Goal: Transaction & Acquisition: Book appointment/travel/reservation

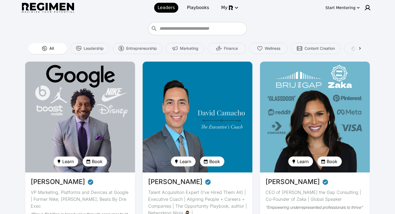
scroll to position [39, 0]
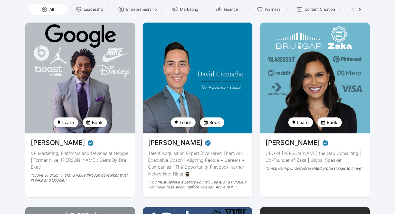
click at [51, 80] on img at bounding box center [80, 78] width 113 height 114
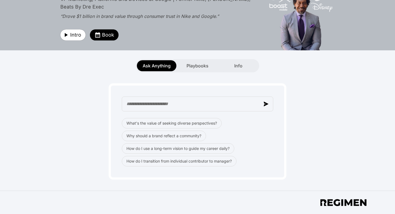
scroll to position [43, 0]
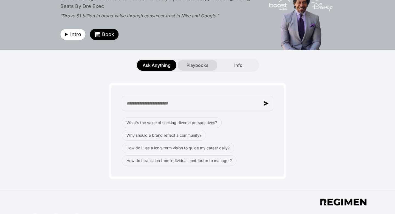
click at [197, 68] on span "Playbooks" at bounding box center [198, 65] width 22 height 7
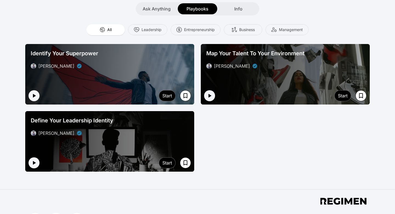
scroll to position [99, 0]
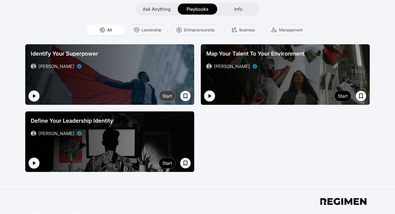
click at [167, 93] on div "Start" at bounding box center [167, 95] width 10 height 7
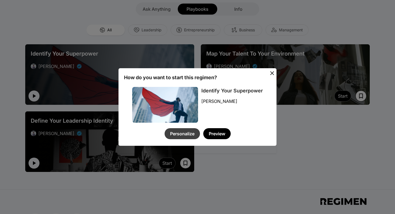
click at [191, 136] on button "Personalize" at bounding box center [182, 133] width 35 height 11
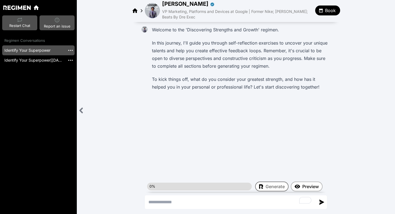
type textarea "*"
type textarea "**********"
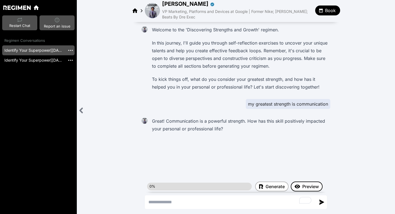
click at [268, 188] on img at bounding box center [297, 186] width 5 height 4
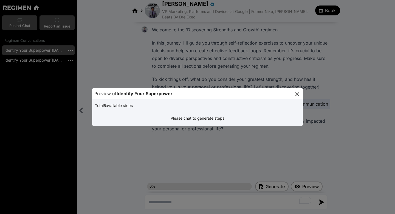
click at [205, 118] on div "Please chat to generate steps" at bounding box center [197, 118] width 207 height 12
click at [268, 94] on icon at bounding box center [297, 94] width 7 height 7
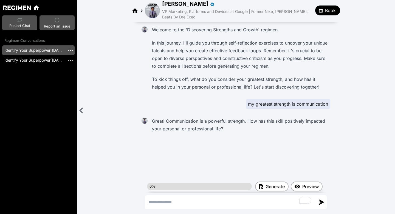
click at [133, 9] on icon at bounding box center [135, 10] width 7 height 7
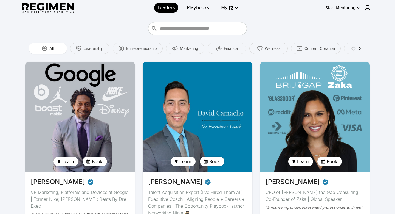
click at [59, 97] on img at bounding box center [80, 117] width 113 height 114
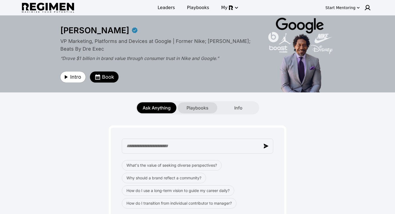
click at [190, 103] on div "Playbooks" at bounding box center [198, 107] width 40 height 11
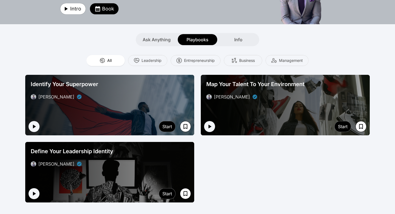
scroll to position [69, 0]
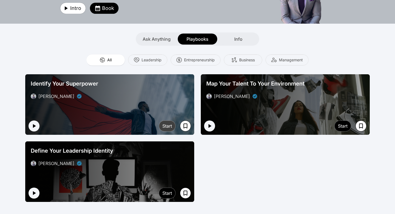
click at [166, 127] on div "Start" at bounding box center [167, 125] width 10 height 7
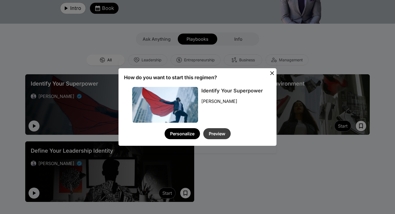
click at [219, 135] on button "Preview" at bounding box center [216, 133] width 27 height 11
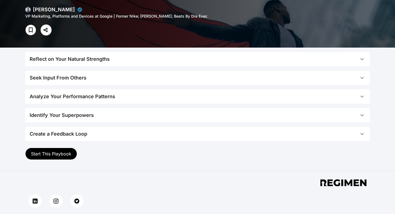
scroll to position [86, 0]
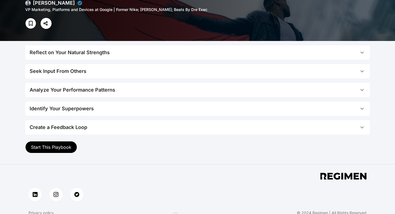
click at [96, 57] on button "Reflect on Your Natural Strengths" at bounding box center [197, 52] width 345 height 14
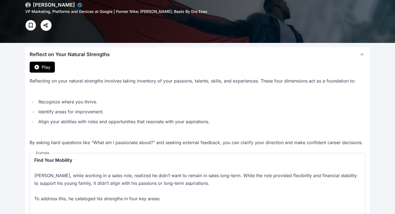
scroll to position [83, 0]
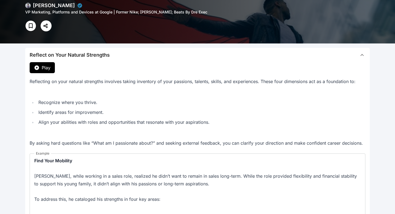
click at [45, 71] on button "Play" at bounding box center [42, 67] width 25 height 11
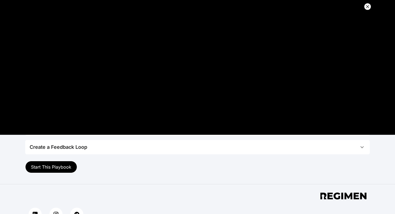
scroll to position [436, 0]
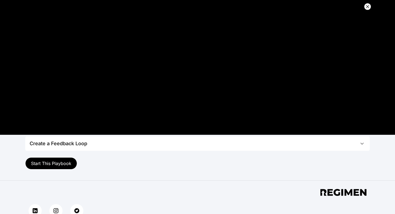
click at [65, 159] on button "Start This Playbook" at bounding box center [51, 163] width 52 height 12
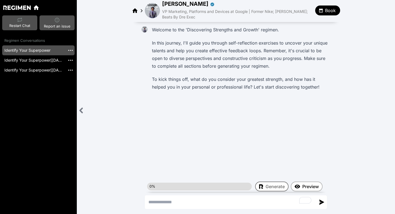
click at [152, 9] on img at bounding box center [152, 10] width 15 height 15
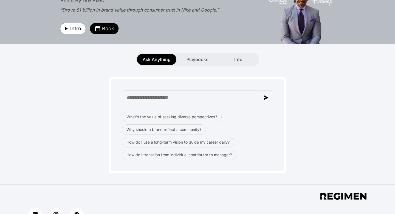
scroll to position [48, 0]
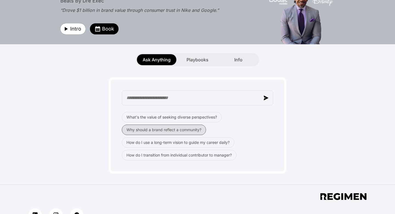
click at [161, 127] on button "Why should a brand reflect a community?" at bounding box center [164, 129] width 84 height 10
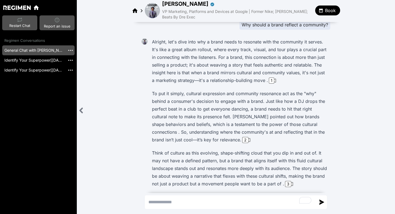
scroll to position [34, 0]
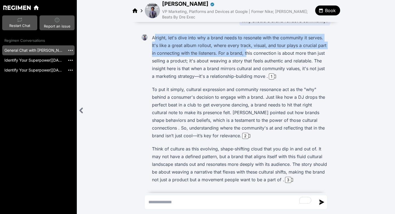
drag, startPoint x: 154, startPoint y: 38, endPoint x: 247, endPoint y: 52, distance: 93.5
click at [247, 52] on p "Alright, let's dive into why a brand needs to resonate with the community it se…" at bounding box center [240, 57] width 176 height 46
click at [268, 75] on div "1" at bounding box center [271, 76] width 5 height 6
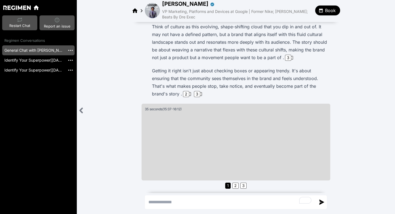
scroll to position [0, 0]
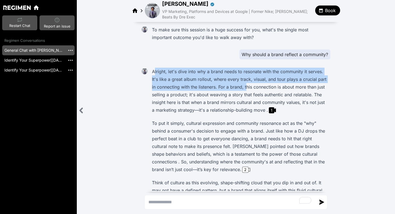
click at [153, 9] on img at bounding box center [152, 10] width 15 height 15
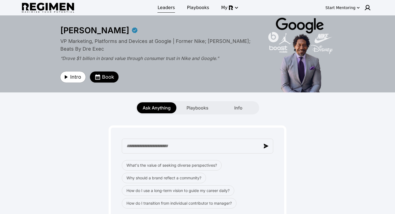
click at [165, 7] on span "Leaders" at bounding box center [166, 7] width 17 height 7
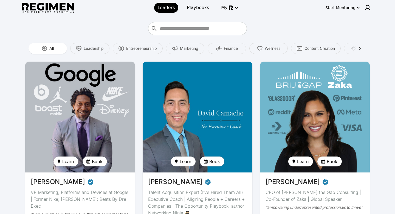
click at [107, 107] on img at bounding box center [80, 117] width 113 height 114
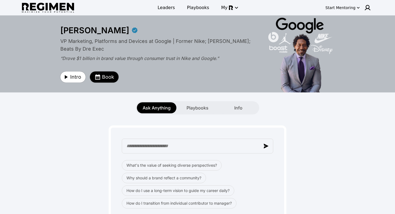
click at [113, 76] on span "Book" at bounding box center [108, 77] width 12 height 8
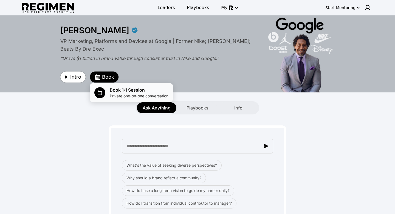
click at [117, 90] on span "Book 1:1 Session" at bounding box center [139, 89] width 59 height 7
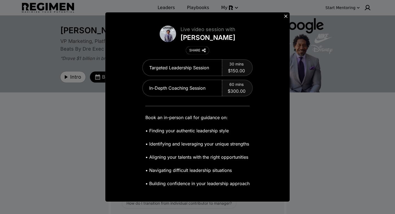
click at [268, 16] on icon at bounding box center [285, 15] width 5 height 5
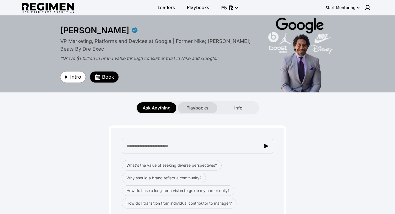
click at [198, 105] on span "Playbooks" at bounding box center [198, 107] width 22 height 7
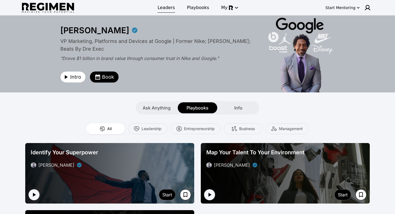
click at [163, 12] on link "Leaders" at bounding box center [166, 8] width 24 height 10
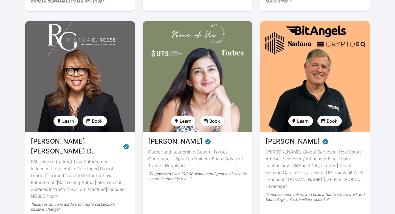
scroll to position [765, 0]
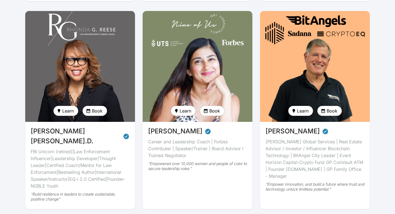
click at [213, 90] on img at bounding box center [198, 66] width 110 height 111
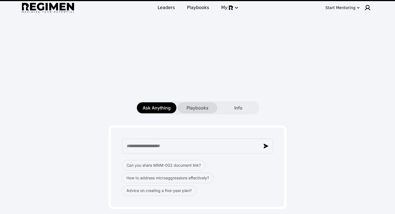
click at [199, 111] on span "Playbooks" at bounding box center [198, 107] width 22 height 7
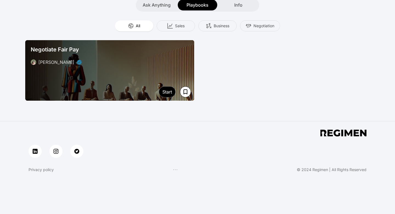
scroll to position [101, 0]
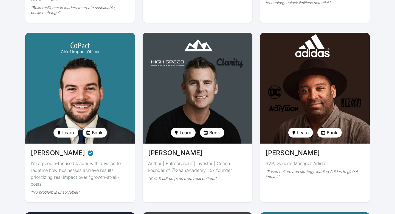
scroll to position [994, 0]
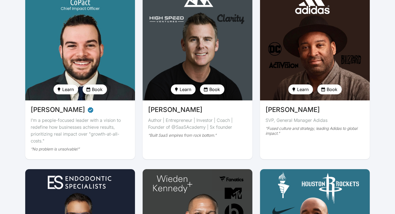
click at [204, 60] on img at bounding box center [197, 45] width 113 height 114
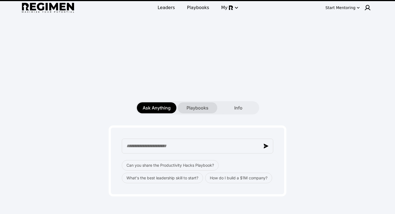
click at [198, 105] on span "Playbooks" at bounding box center [198, 107] width 22 height 7
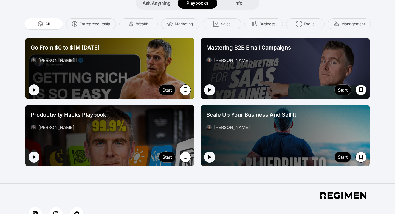
scroll to position [105, 0]
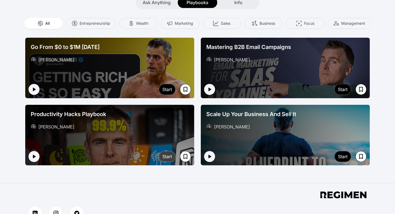
click at [170, 158] on div "Start" at bounding box center [167, 156] width 10 height 7
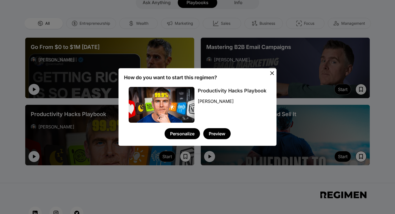
click at [268, 74] on icon at bounding box center [272, 73] width 4 height 4
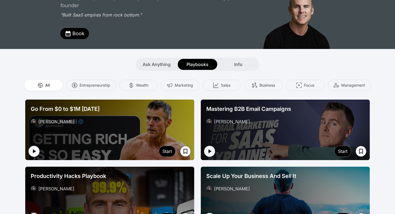
scroll to position [0, 0]
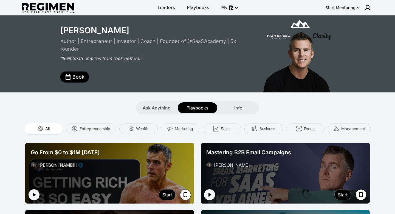
click at [79, 74] on span "Book" at bounding box center [78, 77] width 12 height 8
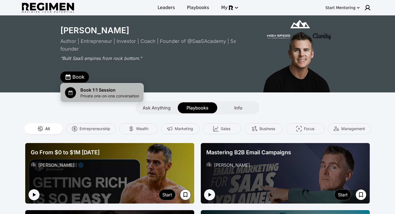
click at [120, 91] on span "Book 1:1 Session" at bounding box center [109, 89] width 59 height 7
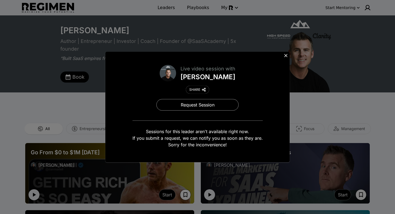
click at [268, 54] on div at bounding box center [286, 56] width 8 height 8
click at [268, 56] on icon at bounding box center [285, 55] width 5 height 5
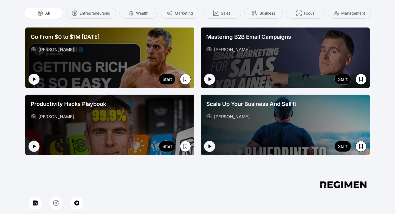
scroll to position [120, 0]
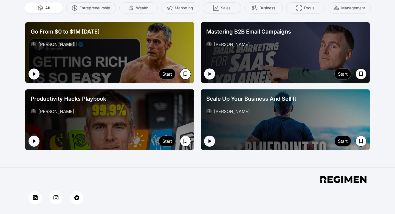
click at [268, 131] on div at bounding box center [285, 119] width 169 height 60
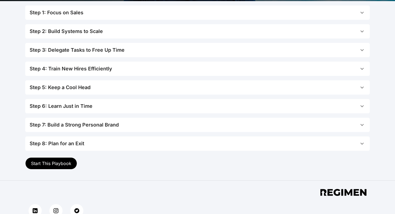
scroll to position [111, 0]
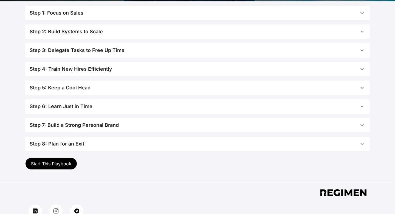
click at [59, 161] on span "Start This Playbook" at bounding box center [51, 163] width 40 height 5
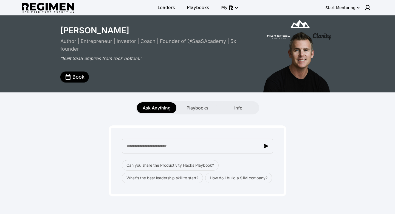
click at [268, 10] on div "Start Mentoring" at bounding box center [341, 7] width 30 height 5
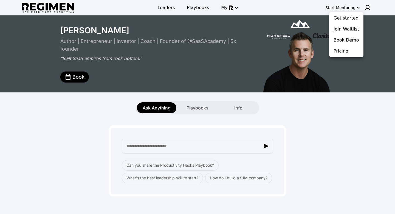
click at [232, 10] on div at bounding box center [197, 107] width 395 height 214
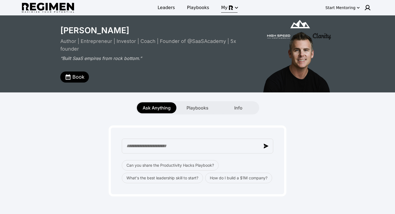
click at [231, 6] on img "button" at bounding box center [231, 7] width 4 height 4
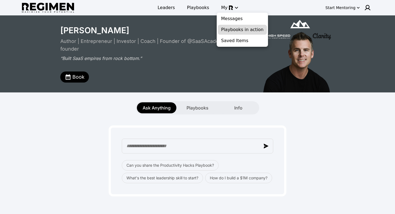
click at [233, 29] on span "Playbooks in action" at bounding box center [242, 29] width 43 height 7
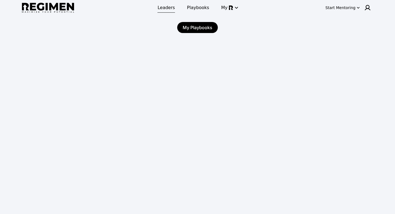
click at [167, 7] on span "Leaders" at bounding box center [166, 7] width 17 height 7
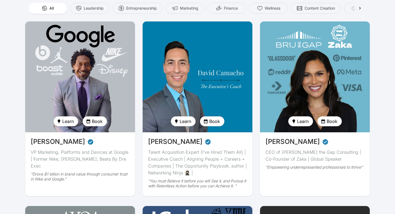
scroll to position [41, 0]
